Goal: Navigation & Orientation: Find specific page/section

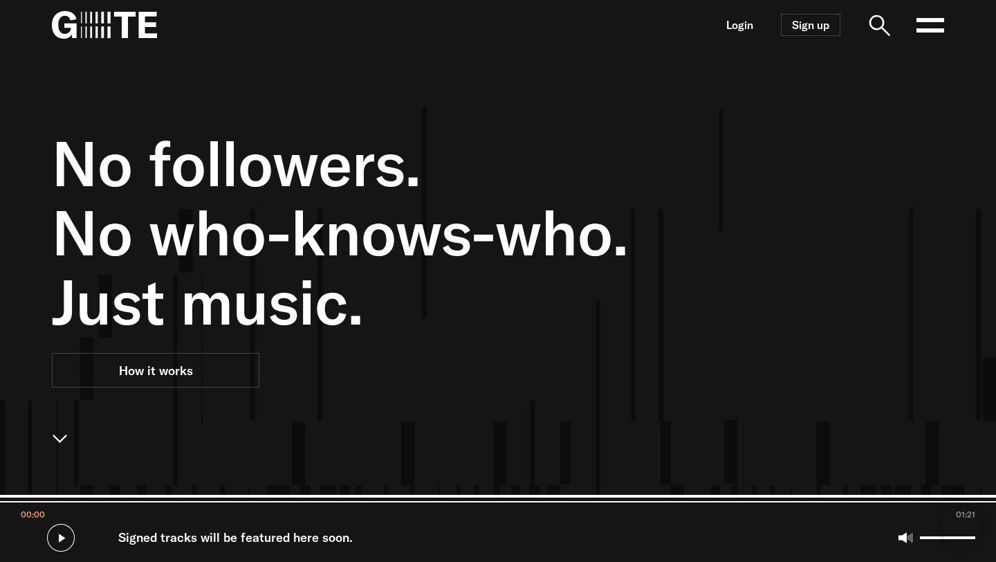
click at [929, 28] on icon at bounding box center [931, 25] width 28 height 28
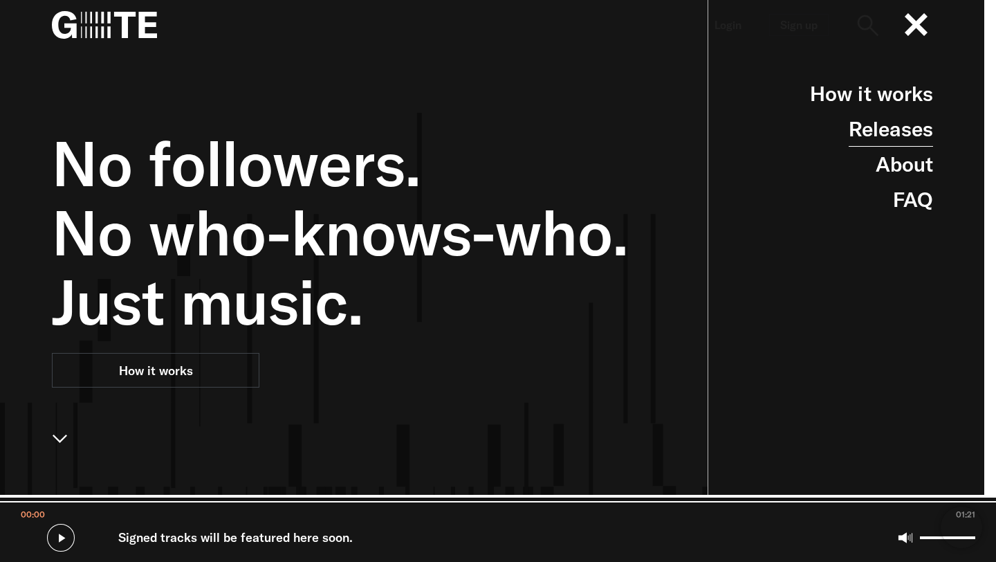
click at [905, 126] on link "Releases" at bounding box center [891, 128] width 84 height 35
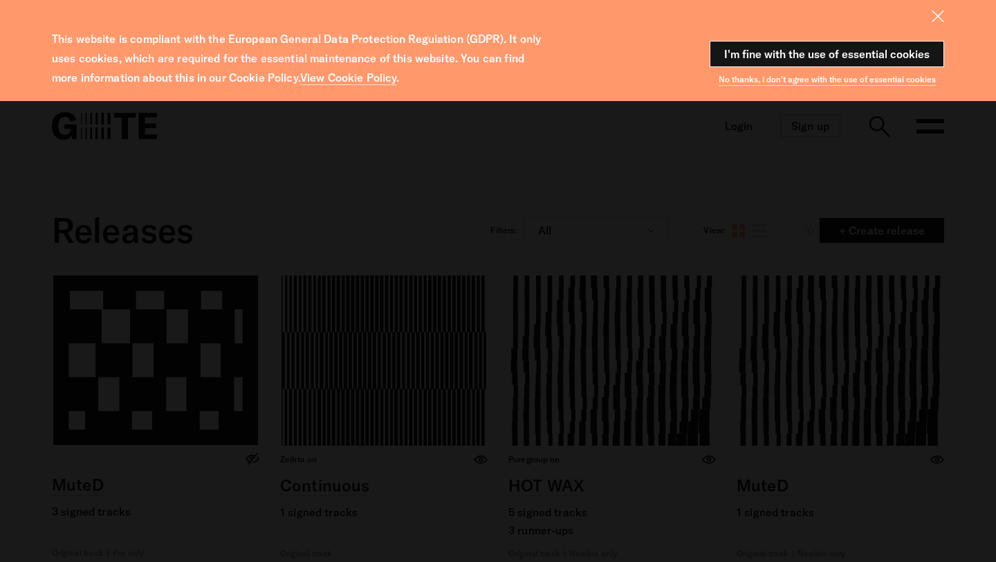
click at [848, 48] on button "I'm fine with the use of essential cookies" at bounding box center [827, 54] width 235 height 26
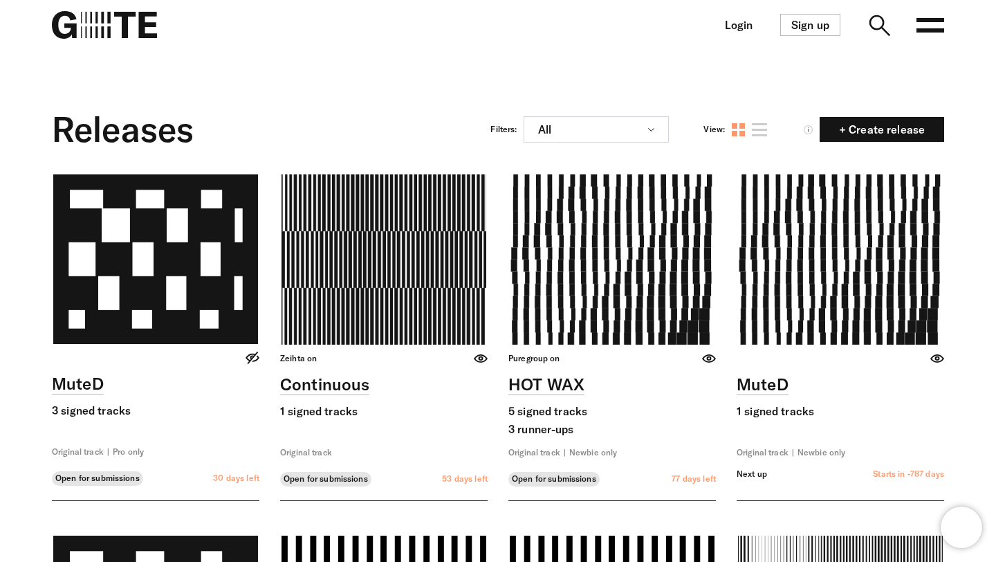
click at [915, 24] on nav "Login Sign up Open main menu" at bounding box center [498, 25] width 996 height 50
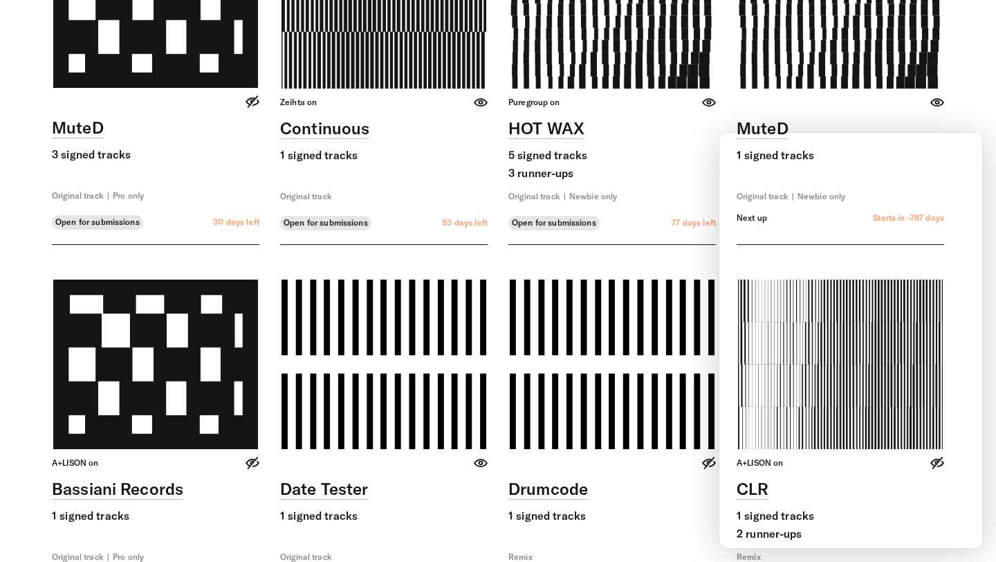
scroll to position [466, 0]
